Goal: Task Accomplishment & Management: Complete application form

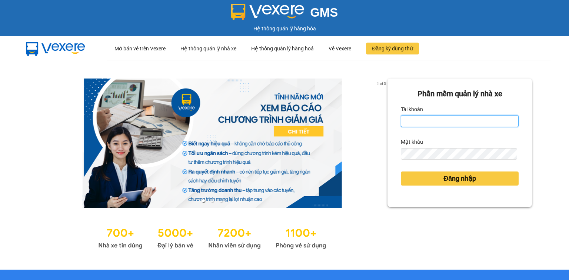
click at [420, 120] on input "Tài khoản" at bounding box center [460, 121] width 118 height 12
type input "mai.quehuong"
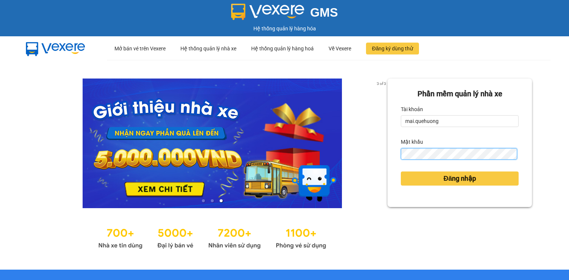
click at [401, 172] on button "Đăng nhập" at bounding box center [460, 179] width 118 height 14
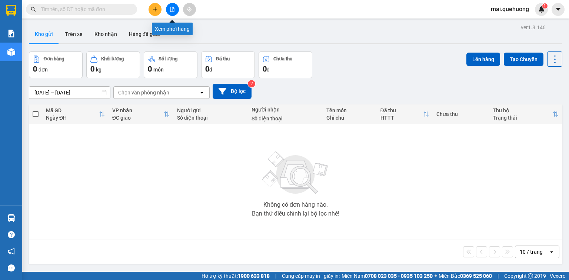
click at [172, 9] on icon "file-add" at bounding box center [172, 9] width 5 height 5
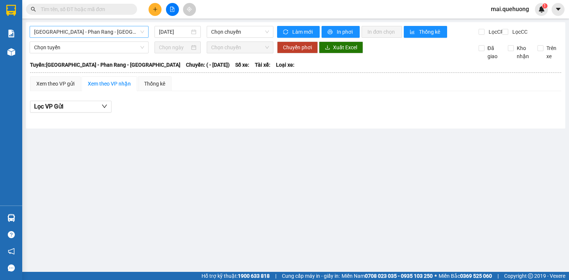
click at [117, 32] on span "[GEOGRAPHIC_DATA] - Phan Rang - [GEOGRAPHIC_DATA]" at bounding box center [89, 31] width 110 height 11
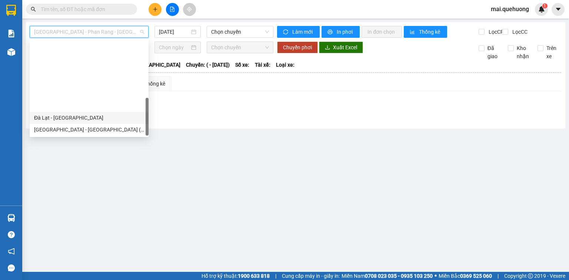
scroll to position [202, 0]
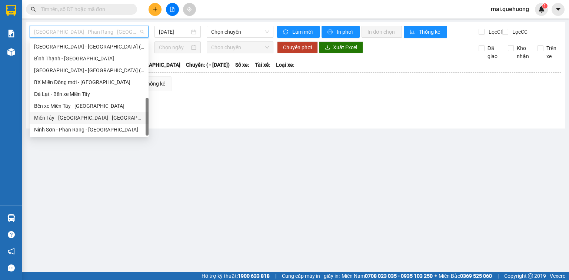
click at [101, 119] on div "Miền Tây - [GEOGRAPHIC_DATA] - [GEOGRAPHIC_DATA]" at bounding box center [89, 118] width 110 height 8
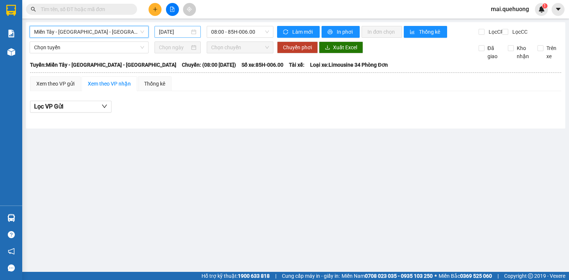
click at [181, 34] on input "[DATE]" at bounding box center [174, 32] width 30 height 8
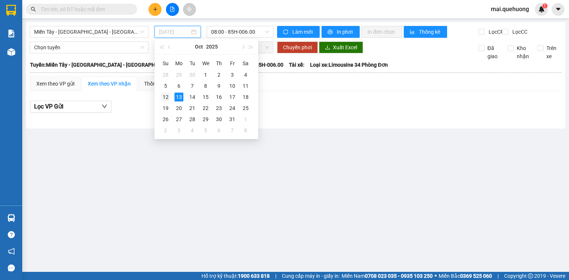
click at [164, 98] on div "12" at bounding box center [165, 97] width 9 height 9
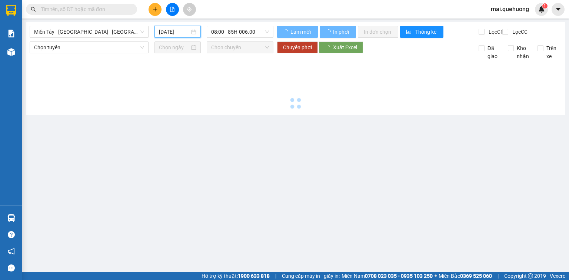
type input "[DATE]"
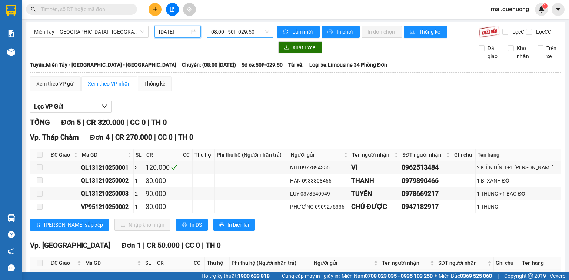
click at [242, 27] on span "08:00 - 50F-029.50" at bounding box center [240, 31] width 58 height 11
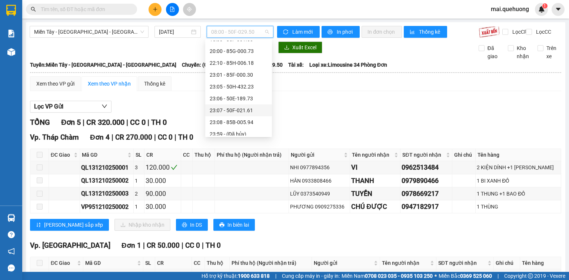
scroll to position [71, 0]
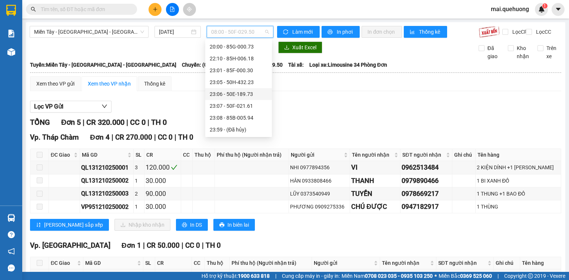
click at [236, 94] on div "23:06 - 50E-189.73" at bounding box center [239, 94] width 58 height 8
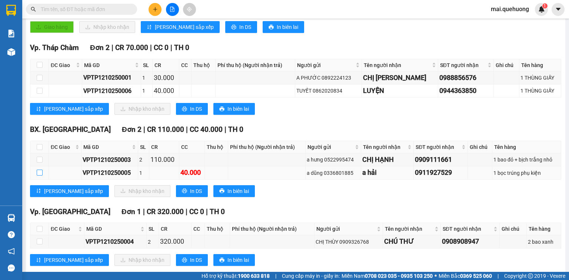
scroll to position [178, 0]
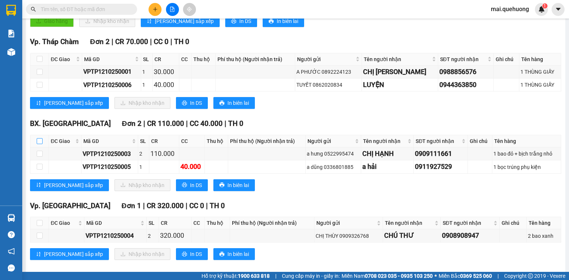
click at [39, 144] on input "checkbox" at bounding box center [40, 141] width 6 height 6
checkbox input "true"
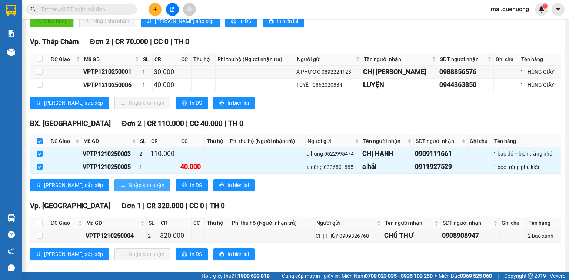
click at [129, 189] on span "Nhập kho nhận" at bounding box center [147, 185] width 36 height 8
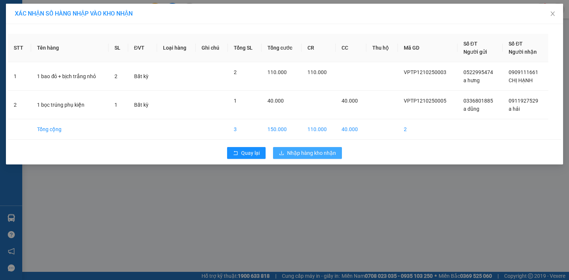
click at [316, 153] on span "Nhập hàng kho nhận" at bounding box center [311, 153] width 49 height 8
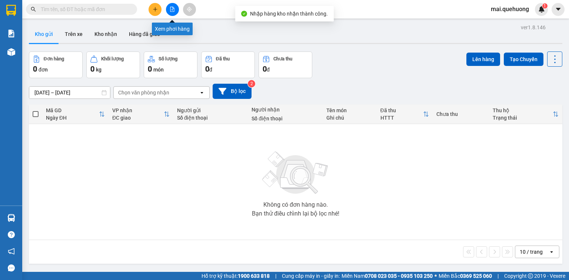
click at [172, 9] on icon "file-add" at bounding box center [172, 9] width 5 height 5
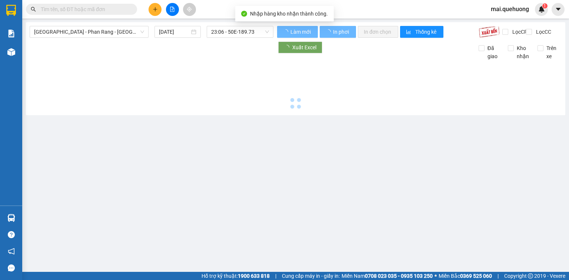
type input "[DATE]"
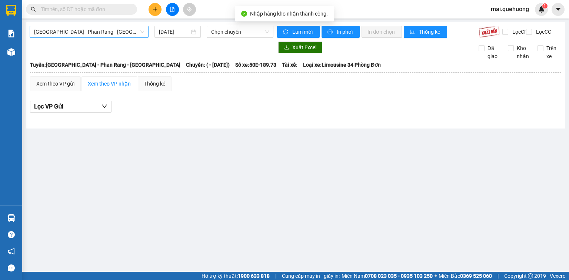
click at [107, 37] on span "[GEOGRAPHIC_DATA] - Phan Rang - [GEOGRAPHIC_DATA]" at bounding box center [89, 31] width 110 height 11
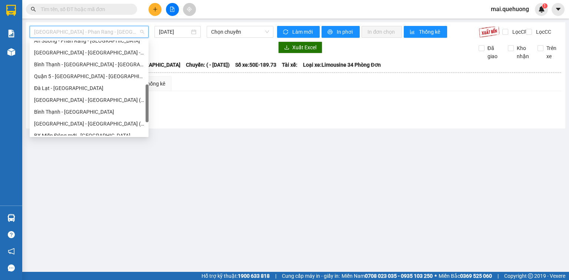
scroll to position [202, 0]
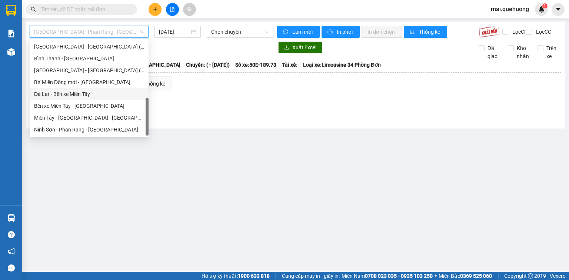
click at [103, 117] on div "Miền Tây - [GEOGRAPHIC_DATA] - [GEOGRAPHIC_DATA]" at bounding box center [89, 118] width 110 height 8
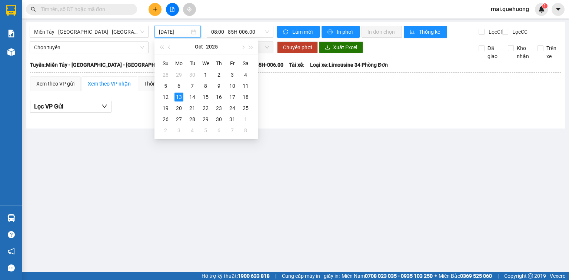
click at [161, 33] on input "[DATE]" at bounding box center [174, 32] width 30 height 8
click at [169, 97] on div "12" at bounding box center [165, 97] width 9 height 9
type input "[DATE]"
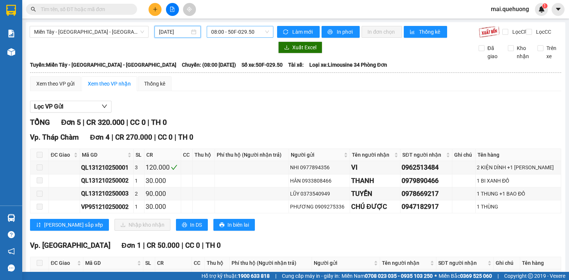
click at [224, 32] on span "08:00 - 50F-029.50" at bounding box center [240, 31] width 58 height 11
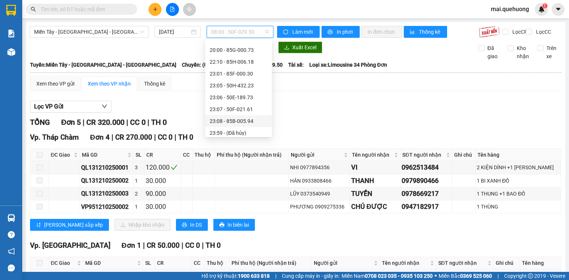
scroll to position [71, 0]
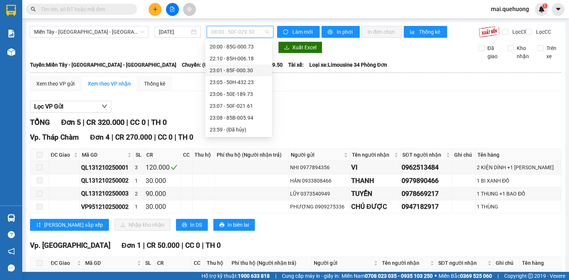
click at [235, 72] on div "23:01 - 85F-000.30" at bounding box center [239, 70] width 58 height 8
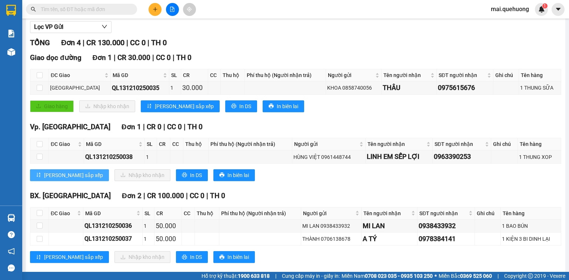
scroll to position [89, 0]
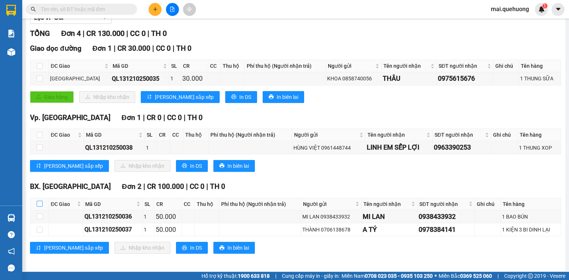
click at [39, 207] on input "checkbox" at bounding box center [40, 204] width 6 height 6
checkbox input "true"
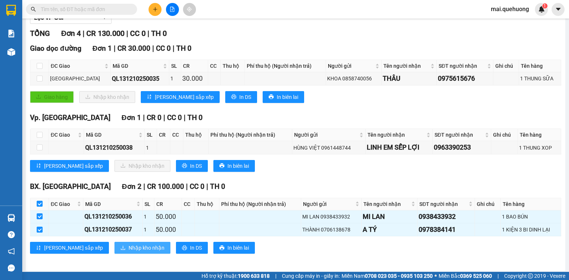
click at [129, 251] on span "Nhập kho nhận" at bounding box center [147, 248] width 36 height 8
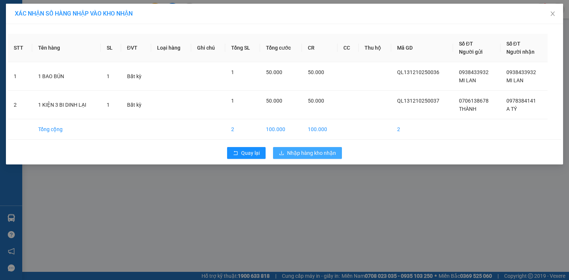
click at [325, 153] on span "Nhập hàng kho nhận" at bounding box center [311, 153] width 49 height 8
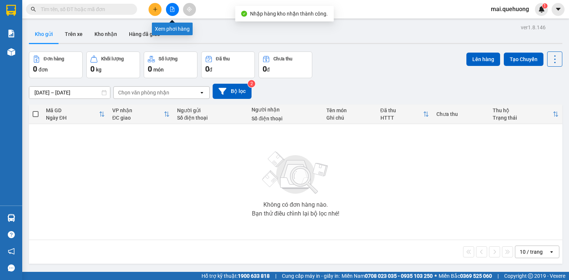
click at [175, 6] on button at bounding box center [172, 9] width 13 height 13
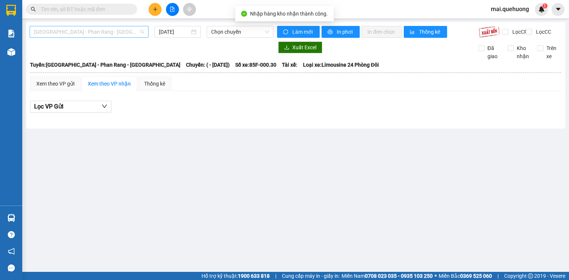
click at [121, 34] on span "[GEOGRAPHIC_DATA] - Phan Rang - [GEOGRAPHIC_DATA]" at bounding box center [89, 31] width 110 height 11
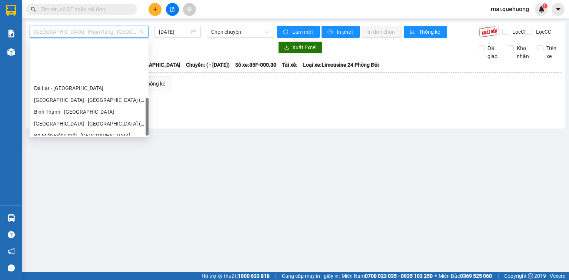
scroll to position [202, 0]
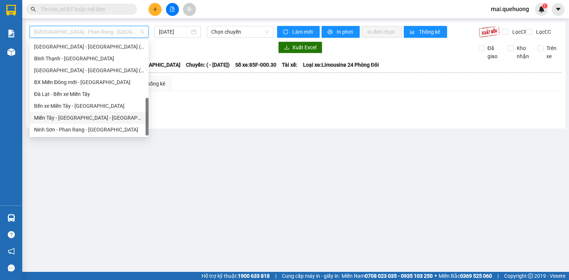
click at [95, 119] on div "Miền Tây - [GEOGRAPHIC_DATA] - [GEOGRAPHIC_DATA]" at bounding box center [89, 118] width 110 height 8
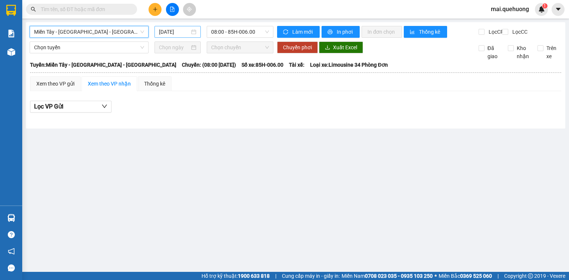
click at [196, 31] on div "[DATE]" at bounding box center [177, 32] width 37 height 8
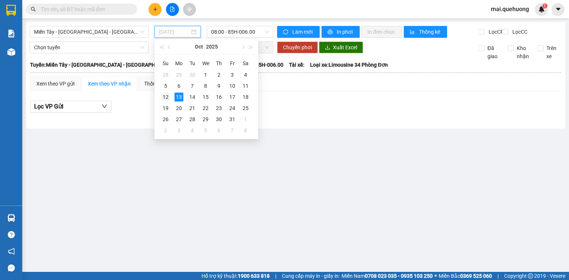
click at [167, 96] on div "12" at bounding box center [165, 97] width 9 height 9
type input "[DATE]"
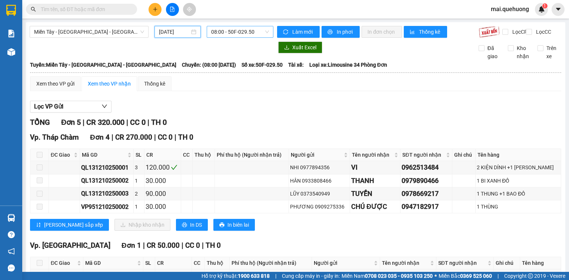
click at [217, 29] on span "08:00 - 50F-029.50" at bounding box center [240, 31] width 58 height 11
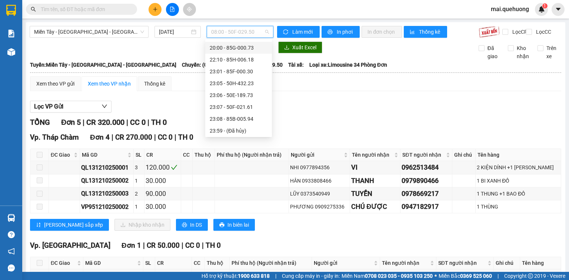
scroll to position [71, 0]
click at [231, 82] on div "23:05 - 50H-432.23" at bounding box center [239, 82] width 58 height 8
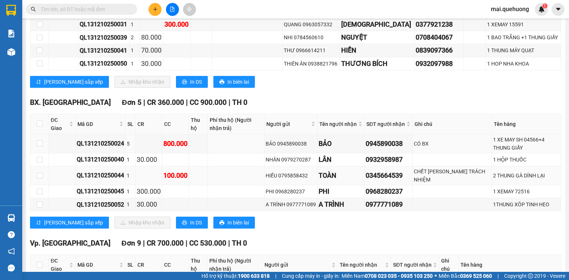
scroll to position [237, 0]
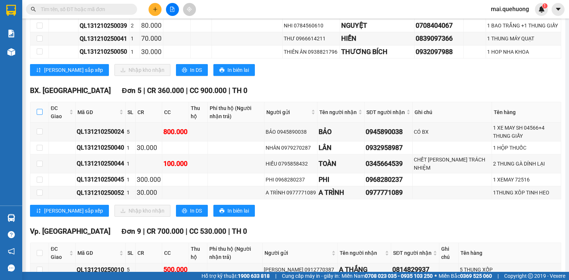
click at [37, 115] on input "checkbox" at bounding box center [40, 112] width 6 height 6
checkbox input "true"
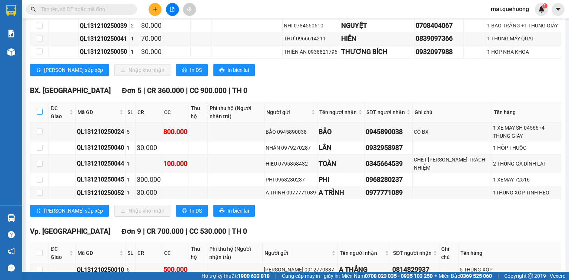
checkbox input "true"
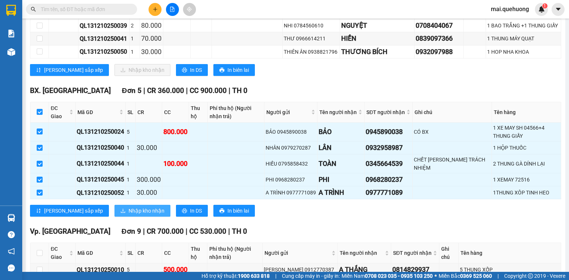
click at [129, 214] on span "Nhập kho nhận" at bounding box center [147, 211] width 36 height 8
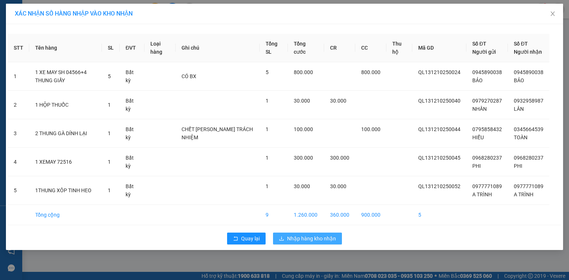
click at [295, 243] on span "Nhập hàng kho nhận" at bounding box center [311, 239] width 49 height 8
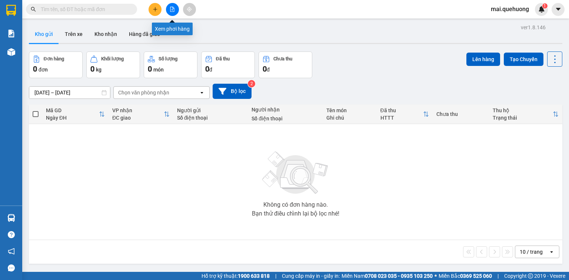
click at [167, 10] on button at bounding box center [172, 9] width 13 height 13
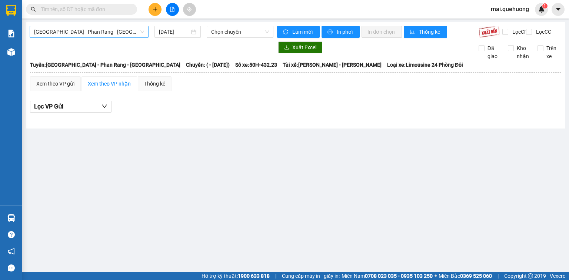
click at [110, 29] on span "[GEOGRAPHIC_DATA] - Phan Rang - [GEOGRAPHIC_DATA]" at bounding box center [89, 31] width 110 height 11
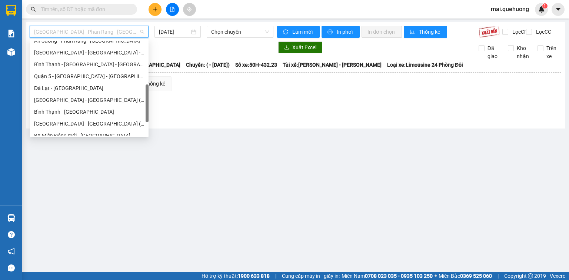
scroll to position [202, 0]
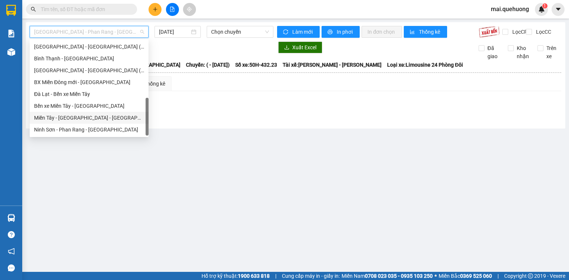
click at [90, 116] on div "Miền Tây - [GEOGRAPHIC_DATA] - [GEOGRAPHIC_DATA]" at bounding box center [89, 118] width 110 height 8
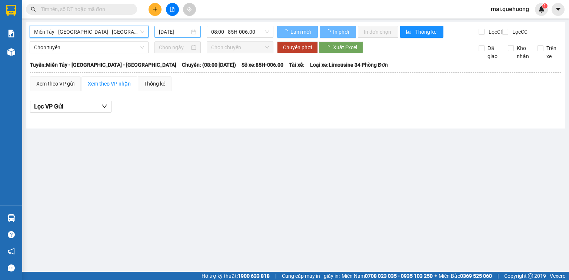
click at [178, 30] on input "[DATE]" at bounding box center [174, 32] width 30 height 8
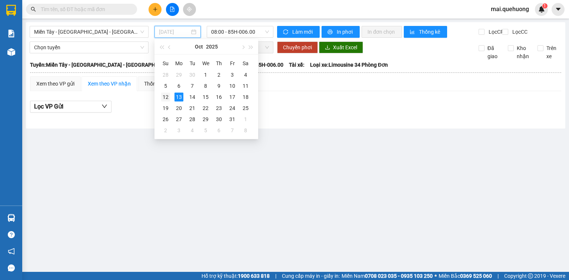
click at [164, 98] on div "12" at bounding box center [165, 97] width 9 height 9
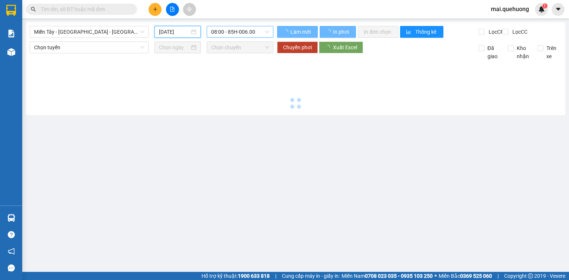
type input "[DATE]"
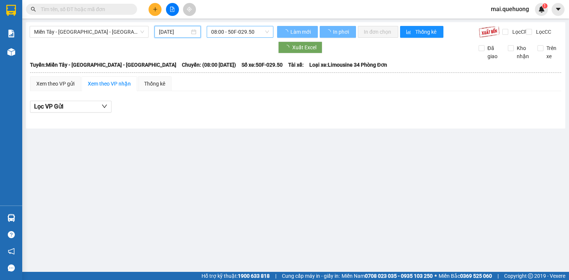
click at [222, 31] on span "08:00 - 50F-029.50" at bounding box center [240, 31] width 58 height 11
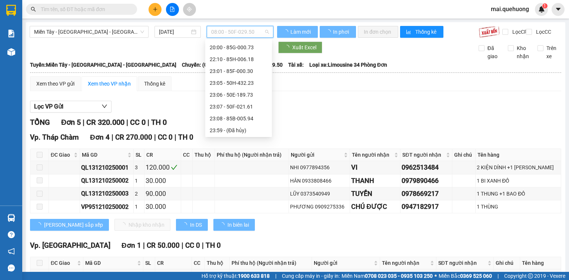
scroll to position [71, 0]
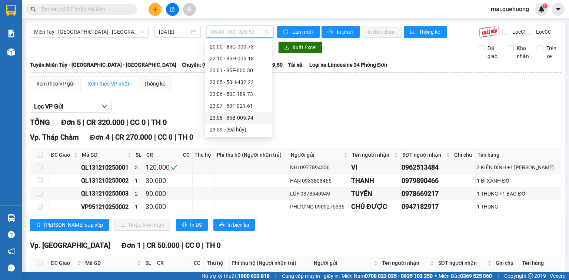
click at [229, 119] on div "23:08 - 85B-005.94" at bounding box center [239, 118] width 58 height 8
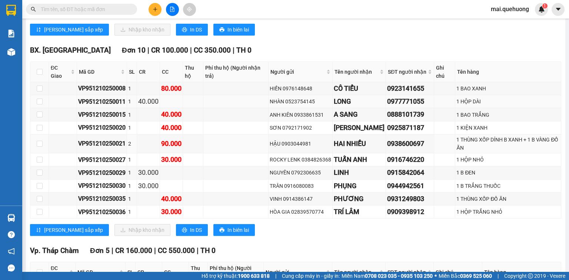
scroll to position [446, 0]
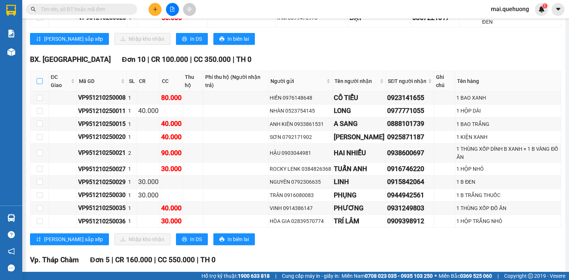
click at [39, 83] on input "checkbox" at bounding box center [40, 81] width 6 height 6
checkbox input "true"
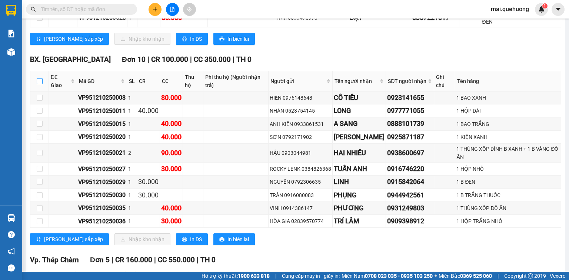
checkbox input "true"
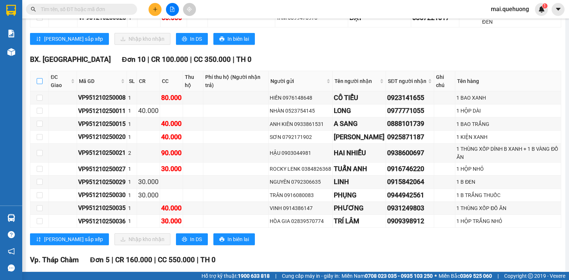
checkbox input "true"
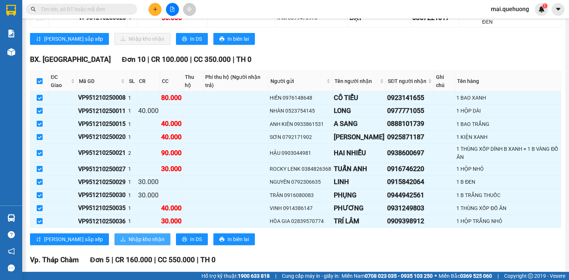
click at [129, 240] on span "Nhập kho nhận" at bounding box center [147, 239] width 36 height 8
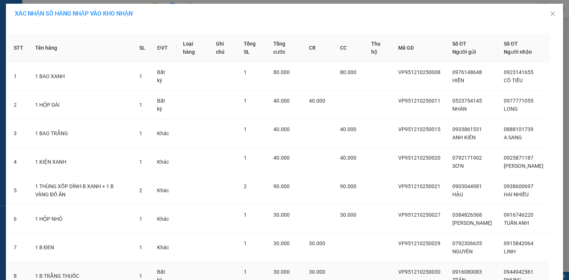
scroll to position [120, 0]
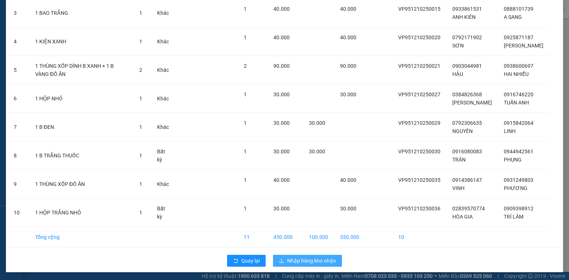
click at [306, 258] on span "Nhập hàng kho nhận" at bounding box center [311, 261] width 49 height 8
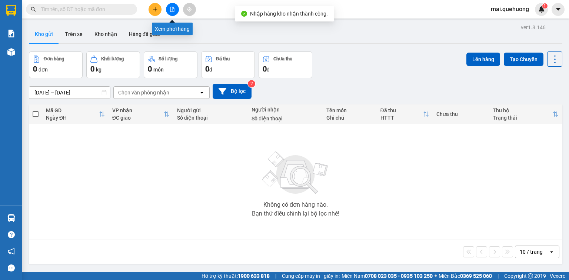
click at [171, 8] on icon "file-add" at bounding box center [172, 9] width 5 height 5
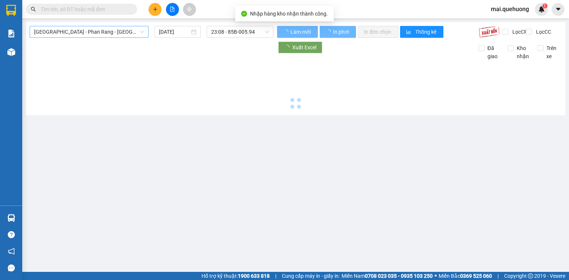
type input "[DATE]"
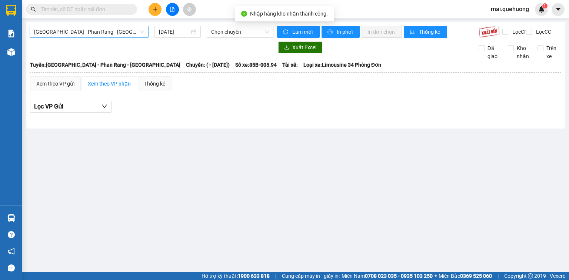
click at [113, 34] on span "[GEOGRAPHIC_DATA] - Phan Rang - [GEOGRAPHIC_DATA]" at bounding box center [89, 31] width 110 height 11
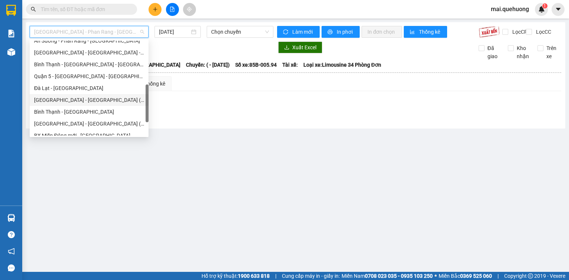
scroll to position [202, 0]
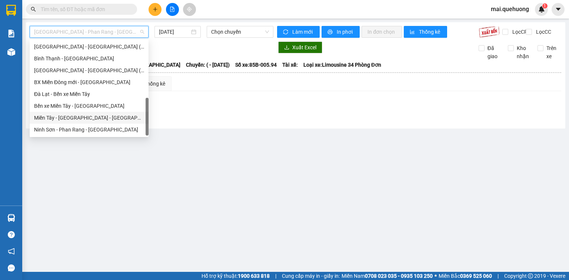
click at [88, 114] on div "Miền Tây - [GEOGRAPHIC_DATA] - [GEOGRAPHIC_DATA]" at bounding box center [89, 118] width 110 height 8
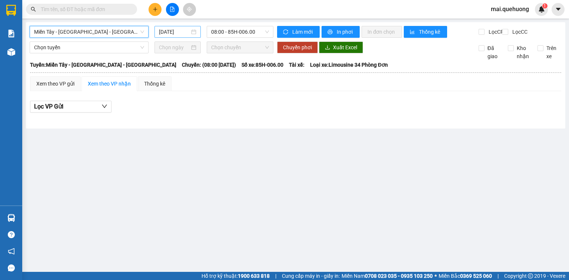
click at [178, 28] on input "[DATE]" at bounding box center [174, 32] width 30 height 8
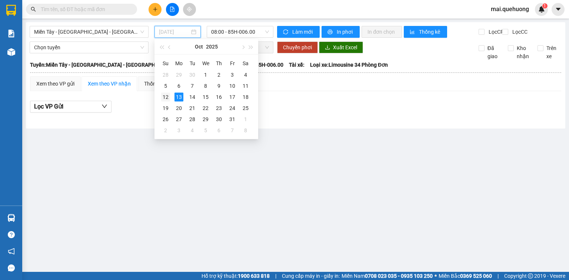
click at [167, 96] on div "12" at bounding box center [165, 97] width 9 height 9
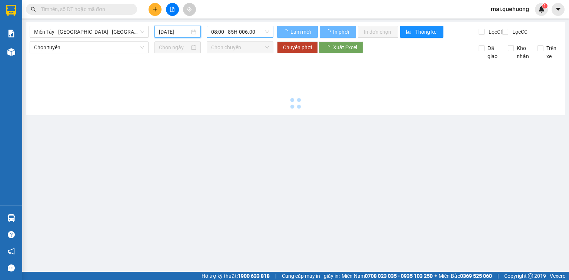
type input "[DATE]"
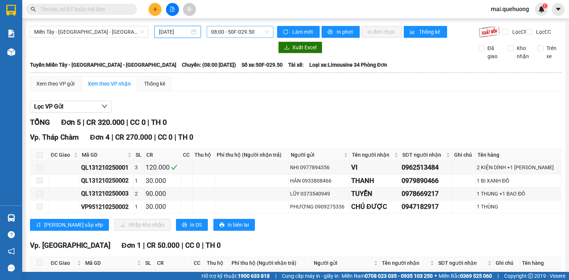
click at [235, 34] on span "08:00 - 50F-029.50" at bounding box center [240, 31] width 58 height 11
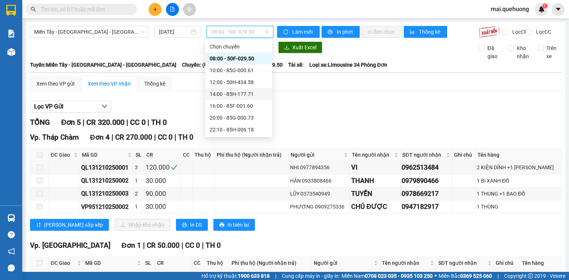
scroll to position [71, 0]
click at [232, 121] on div "23:08 - 85B-005.94" at bounding box center [239, 118] width 58 height 8
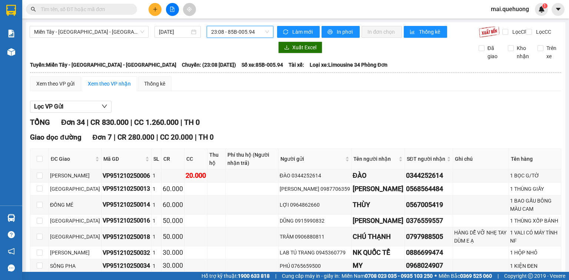
click at [237, 34] on span "23:08 - 85B-005.94" at bounding box center [240, 31] width 58 height 11
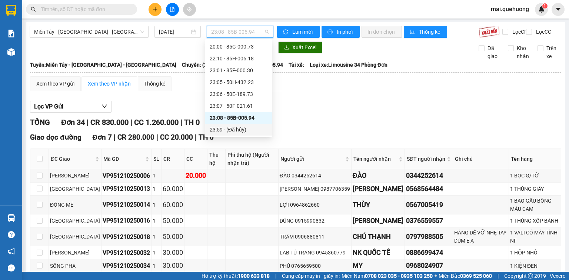
click at [230, 129] on div "23:59 - (Đã hủy)" at bounding box center [239, 130] width 58 height 8
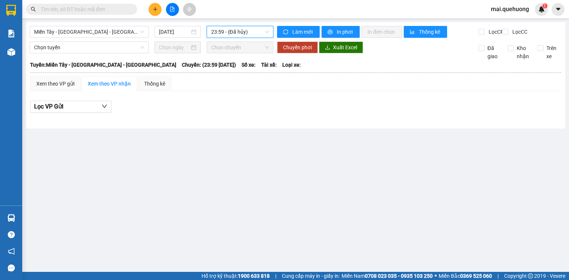
click at [234, 28] on span "23:59 - (Đã hủy)" at bounding box center [240, 31] width 58 height 11
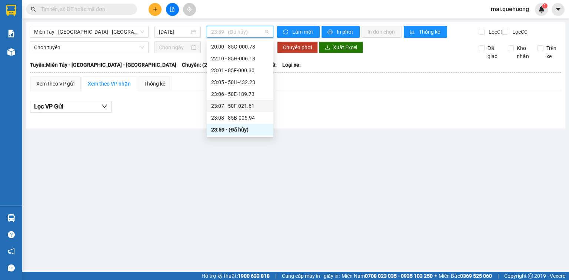
click at [238, 103] on div "23:07 - 50F-021.61" at bounding box center [240, 106] width 58 height 8
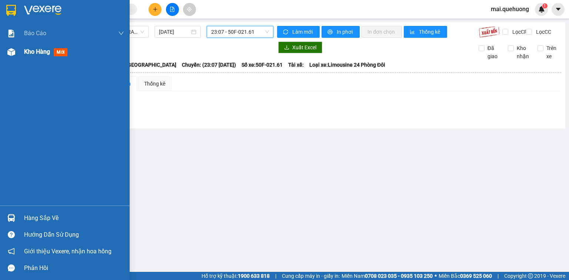
click at [19, 52] on div "Kho hàng mới" at bounding box center [65, 52] width 130 height 19
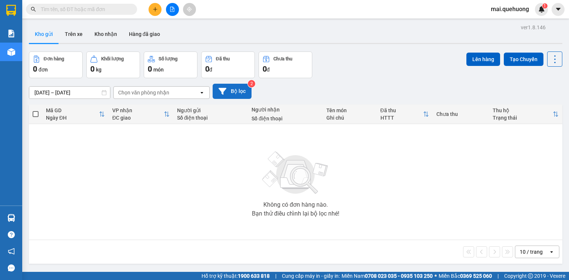
click at [235, 90] on button "Bộ lọc" at bounding box center [232, 91] width 39 height 15
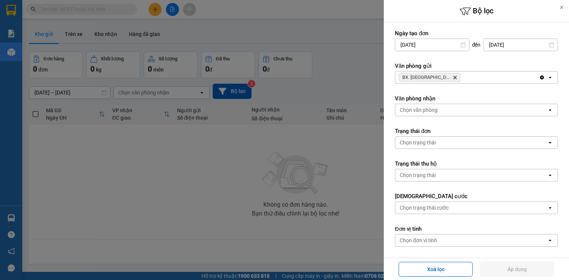
click at [439, 74] on span "BX. [GEOGRAPHIC_DATA]" at bounding box center [430, 77] width 62 height 9
click at [438, 75] on span "BX. [GEOGRAPHIC_DATA]" at bounding box center [430, 77] width 62 height 9
click at [454, 78] on icon "BX. Ninh Sơn, close by backspace" at bounding box center [455, 77] width 3 height 3
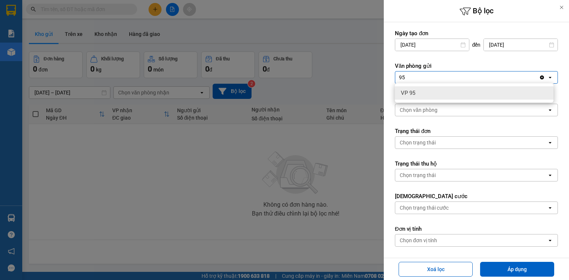
type input "95"
click at [425, 94] on div "VP 95" at bounding box center [474, 92] width 159 height 13
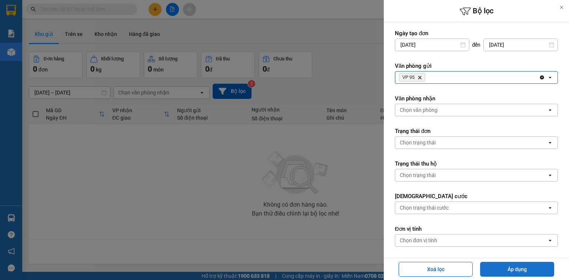
click at [498, 273] on button "Áp dụng" at bounding box center [517, 269] width 74 height 15
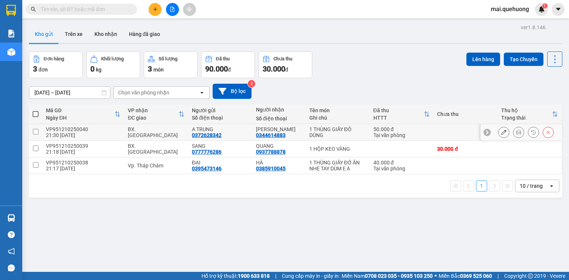
click at [33, 132] on input "checkbox" at bounding box center [36, 132] width 6 height 6
checkbox input "true"
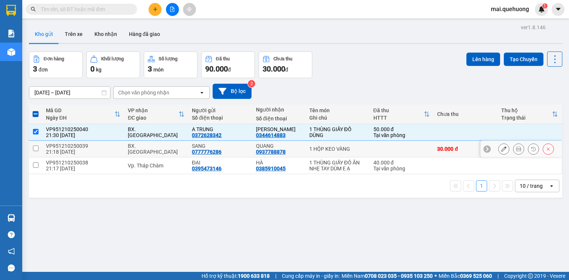
click at [36, 147] on input "checkbox" at bounding box center [36, 149] width 6 height 6
checkbox input "true"
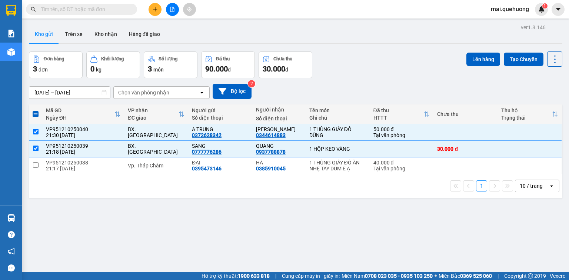
click at [121, 8] on input "text" at bounding box center [84, 9] width 87 height 8
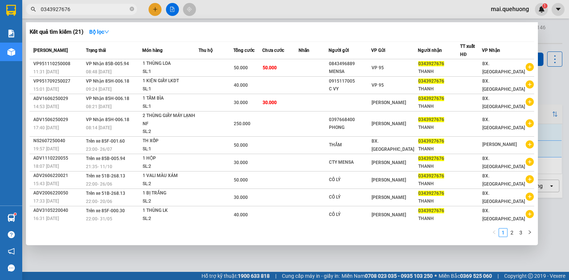
click at [113, 10] on input "0343927676" at bounding box center [84, 9] width 87 height 8
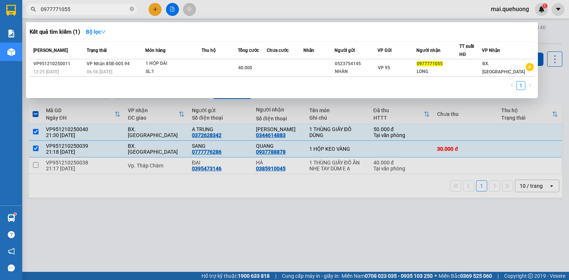
click at [96, 6] on input "0977771055" at bounding box center [84, 9] width 87 height 8
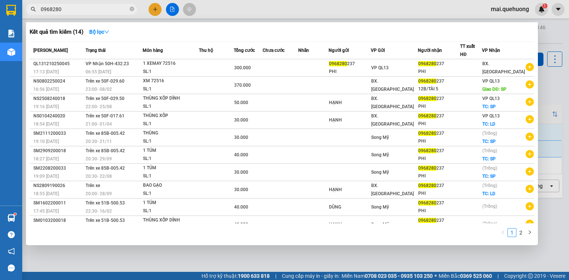
type input "0968280"
click at [154, 11] on div at bounding box center [284, 140] width 569 height 280
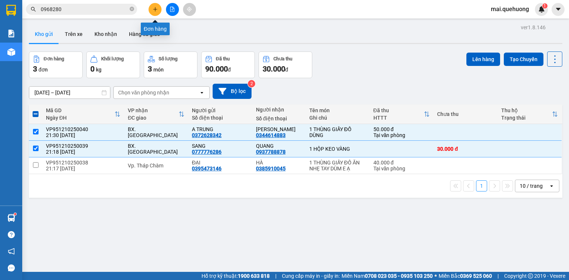
click at [154, 10] on icon "plus" at bounding box center [155, 9] width 5 height 5
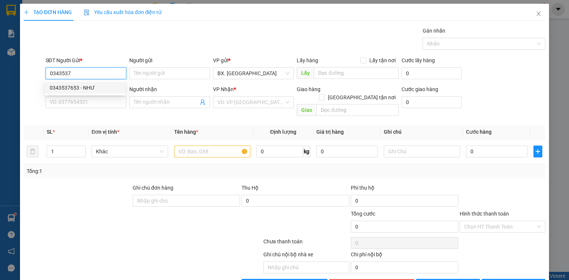
click at [60, 87] on div "0343537653 - NHƯ" at bounding box center [85, 88] width 71 height 8
type input "0343537653"
type input "NHƯ"
type input "0906860716"
type input "Trọng"
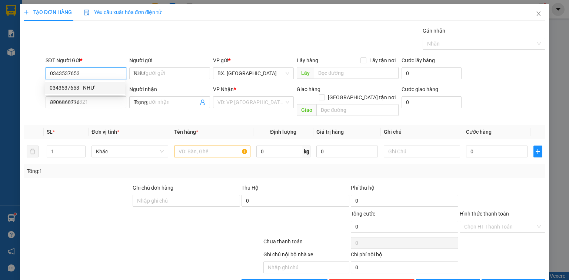
type input "80.000"
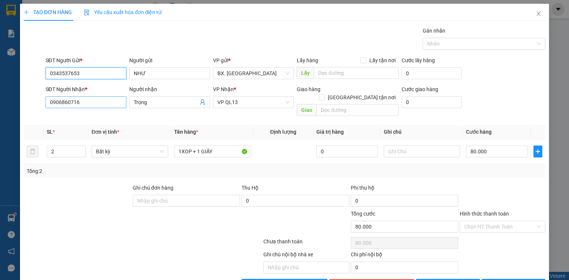
type input "0343537653"
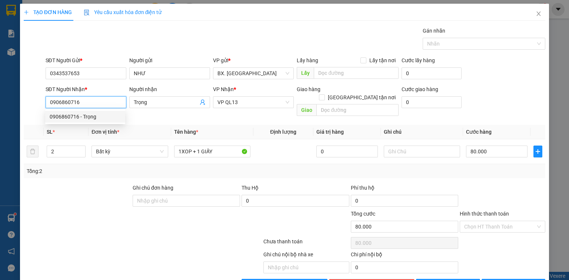
drag, startPoint x: 96, startPoint y: 105, endPoint x: 33, endPoint y: 104, distance: 62.6
click at [34, 104] on div "SĐT Người Nhận * 0906860716 Người nhận Trọng VP Nhận * VP QL13 Giao hàng Giao t…" at bounding box center [284, 102] width 523 height 34
click at [100, 116] on div "0938182720 - DIỆU" at bounding box center [85, 117] width 71 height 8
type input "0938182720"
type input "DIỆU"
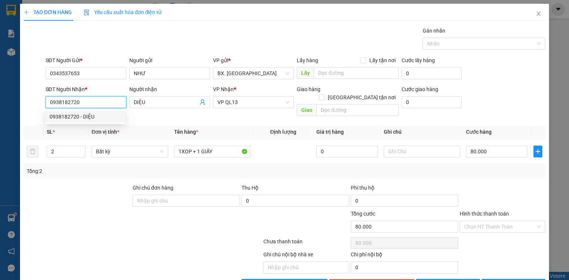
type input "50.000"
click at [249, 105] on span "[PERSON_NAME]" at bounding box center [254, 102] width 72 height 11
type input "0938182720"
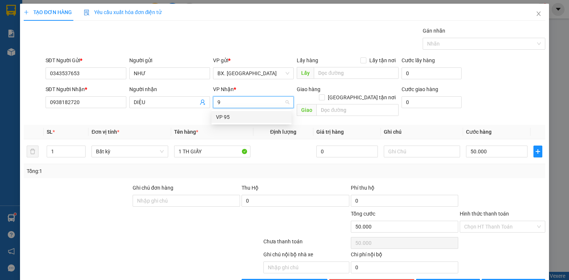
type input "95"
click at [250, 114] on div "VP 95" at bounding box center [251, 117] width 71 height 8
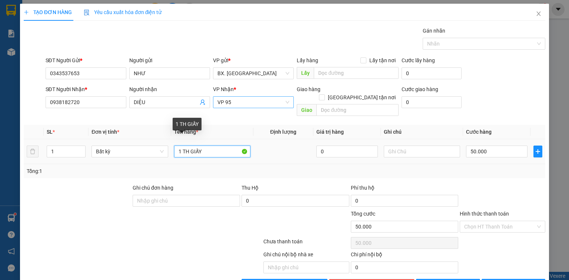
drag, startPoint x: 216, startPoint y: 142, endPoint x: 10, endPoint y: 134, distance: 206.6
click at [11, 141] on div "TẠO ĐƠN HÀNG Yêu cầu xuất hóa đơn điện tử Transit Pickup Surcharge Ids Transit …" at bounding box center [284, 140] width 569 height 280
type input "IPAD KHÔNG BÁO GIÁ TRỊ"
click at [491, 221] on input "Hình thức thanh toán" at bounding box center [500, 226] width 72 height 11
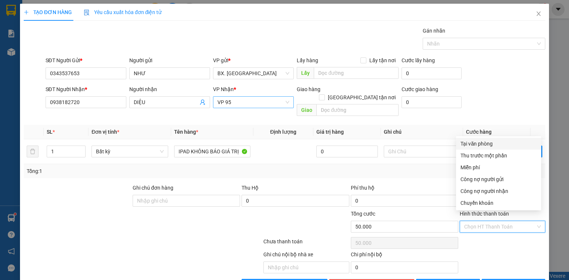
click at [484, 140] on div "Tại văn phòng" at bounding box center [499, 144] width 76 height 8
type input "0"
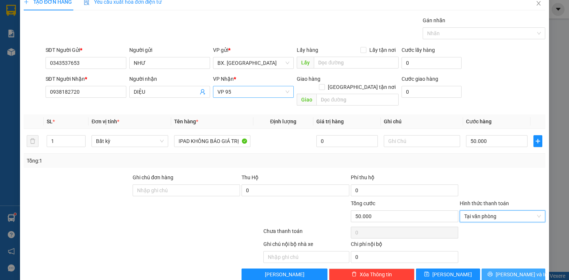
scroll to position [16, 0]
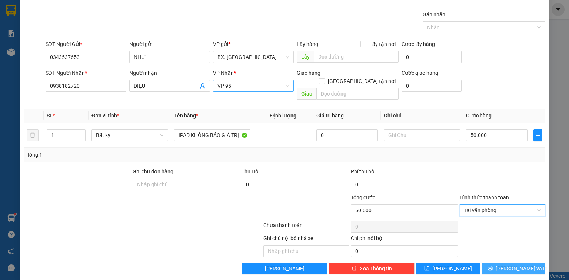
click at [493, 266] on icon "printer" at bounding box center [490, 268] width 5 height 5
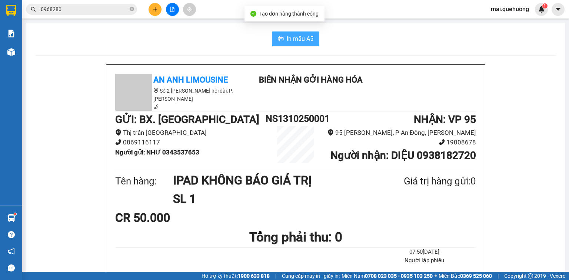
click at [282, 42] on button "In mẫu A5" at bounding box center [295, 38] width 47 height 15
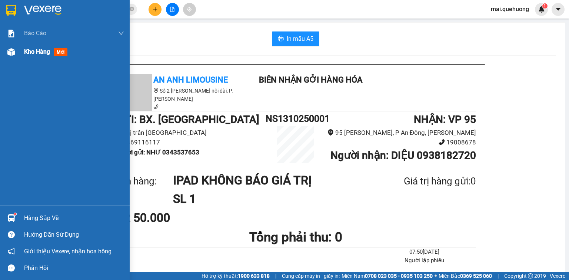
click at [31, 52] on span "Kho hàng" at bounding box center [37, 51] width 26 height 7
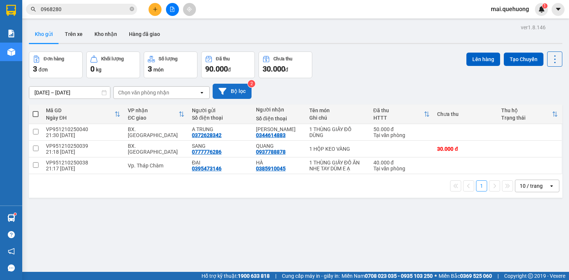
click at [233, 86] on button "Bộ lọc" at bounding box center [232, 91] width 39 height 15
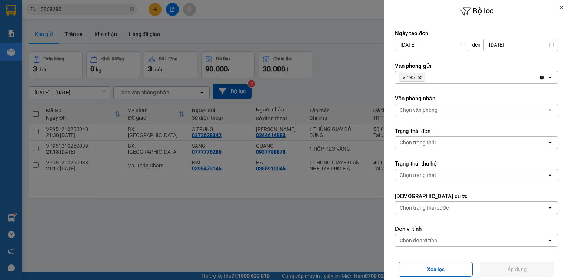
click at [418, 77] on icon "Delete" at bounding box center [420, 77] width 4 height 4
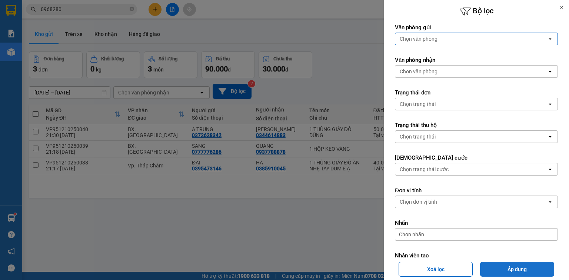
scroll to position [93, 0]
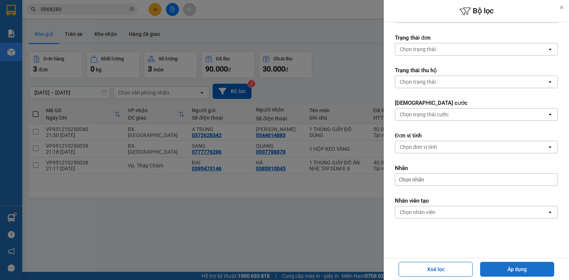
click at [507, 265] on button "Áp dụng" at bounding box center [517, 269] width 74 height 15
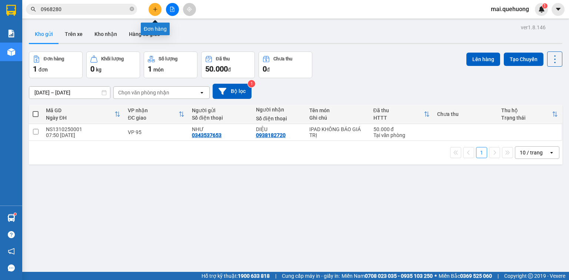
click at [150, 7] on button at bounding box center [155, 9] width 13 height 13
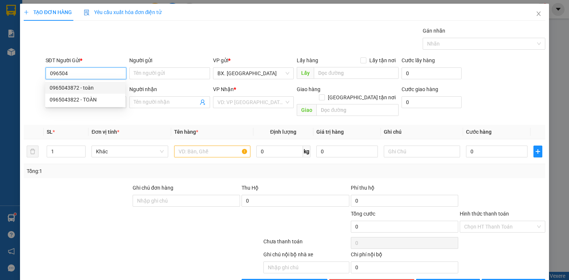
click at [70, 87] on div "0965043872 - toàn" at bounding box center [85, 88] width 71 height 8
type input "0965043872"
type input "toàn"
type input "0927882949"
type input "TÌNH"
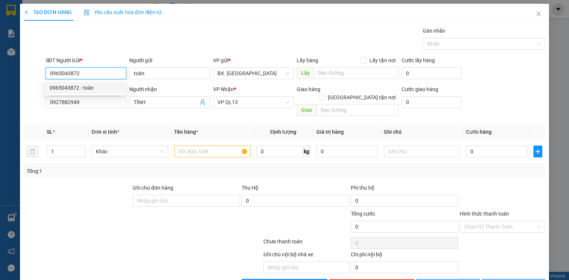
type input "50.000"
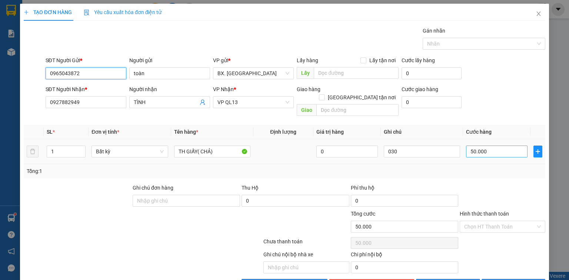
type input "0965043872"
click at [500, 146] on input "50.000" at bounding box center [497, 152] width 62 height 12
type input "4"
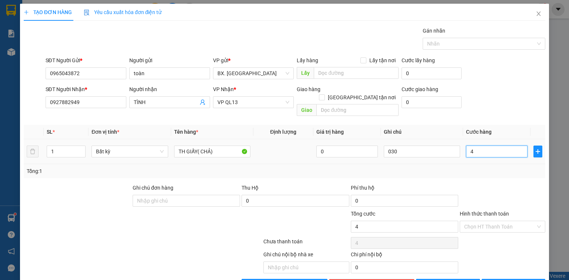
type input "40"
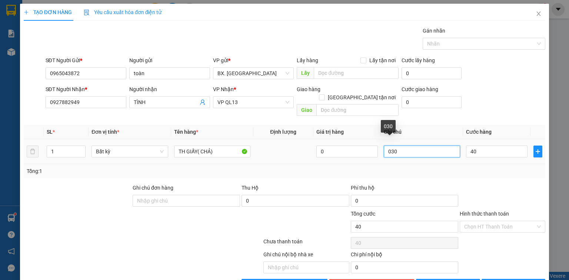
type input "40.000"
drag, startPoint x: 412, startPoint y: 142, endPoint x: 348, endPoint y: 149, distance: 64.5
click at [348, 149] on tr "1 Bất kỳ TH GIẤY( CHẢ) 0 030 40.000" at bounding box center [285, 151] width 522 height 25
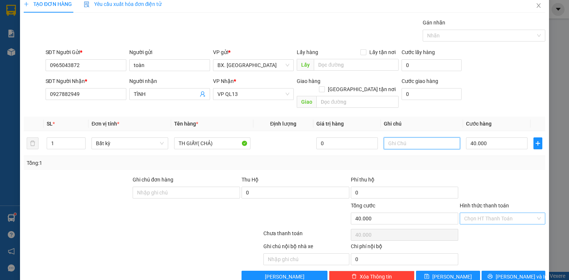
scroll to position [16, 0]
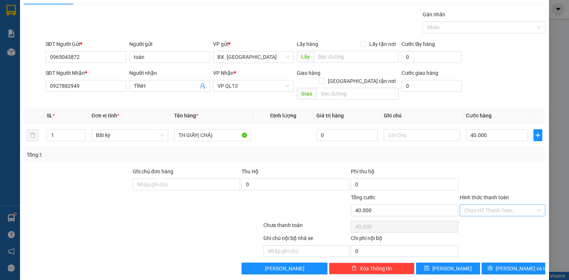
click at [490, 205] on input "Hình thức thanh toán" at bounding box center [500, 210] width 72 height 11
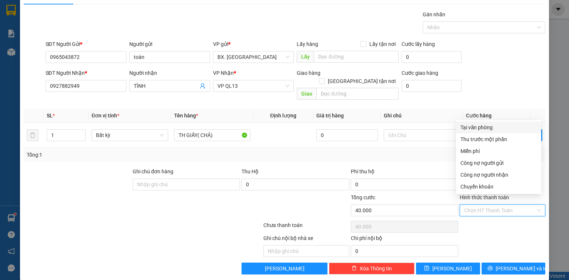
click at [472, 127] on div "Tại văn phòng" at bounding box center [499, 127] width 76 height 8
type input "0"
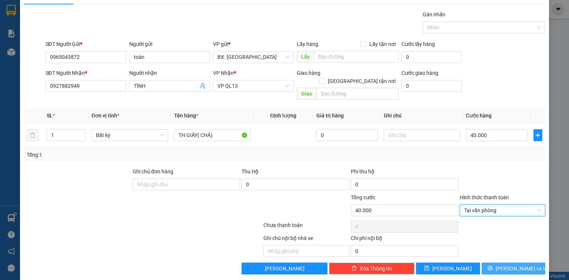
click at [500, 263] on button "[PERSON_NAME] và In" at bounding box center [514, 269] width 64 height 12
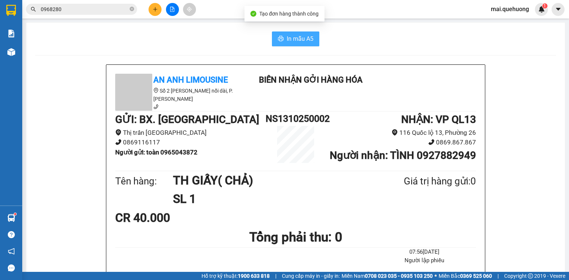
click at [308, 41] on span "In mẫu A5" at bounding box center [300, 38] width 27 height 9
click at [99, 6] on input "0968280" at bounding box center [84, 9] width 87 height 8
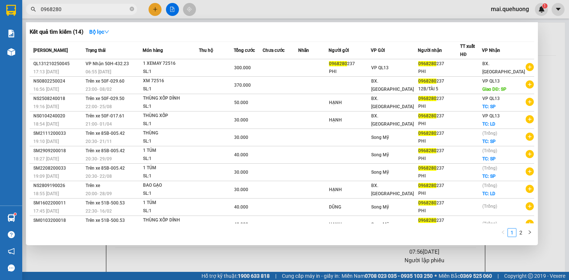
click at [99, 6] on input "0968280" at bounding box center [84, 9] width 87 height 8
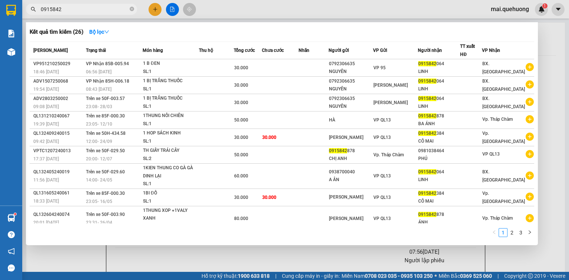
click at [120, 10] on input "0915842" at bounding box center [84, 9] width 87 height 8
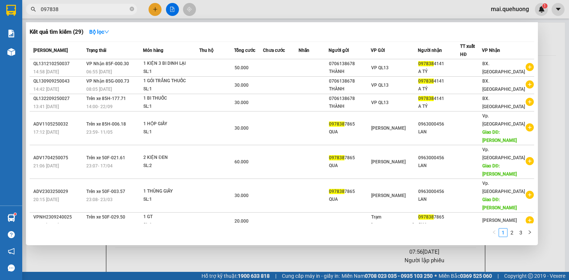
type input "097838"
